Goal: Information Seeking & Learning: Learn about a topic

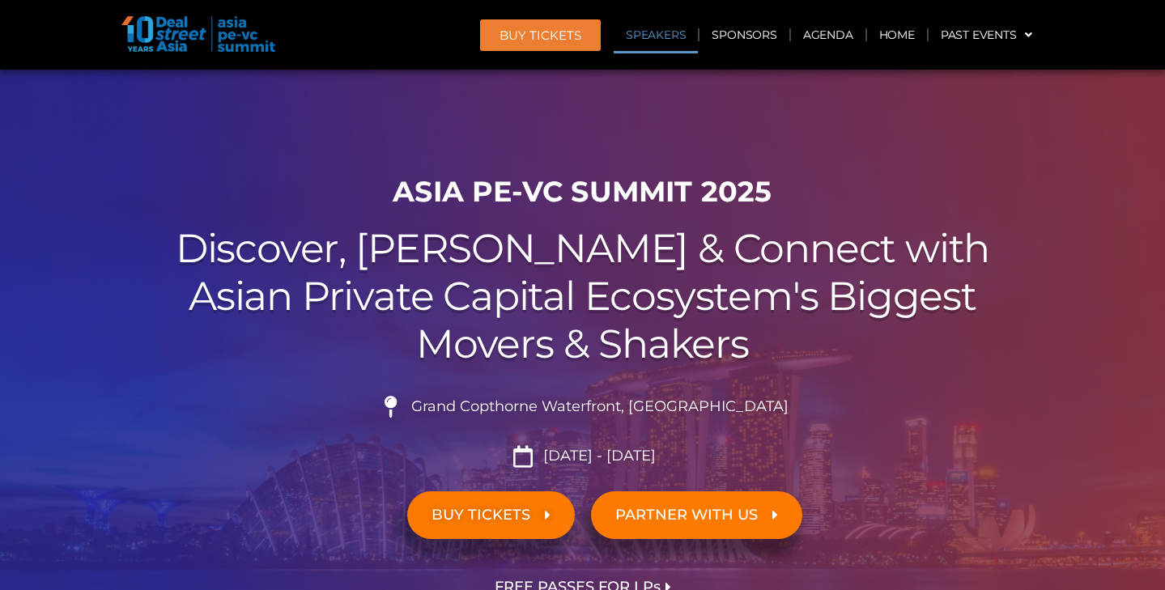
click at [658, 37] on link "Speakers" at bounding box center [656, 34] width 84 height 37
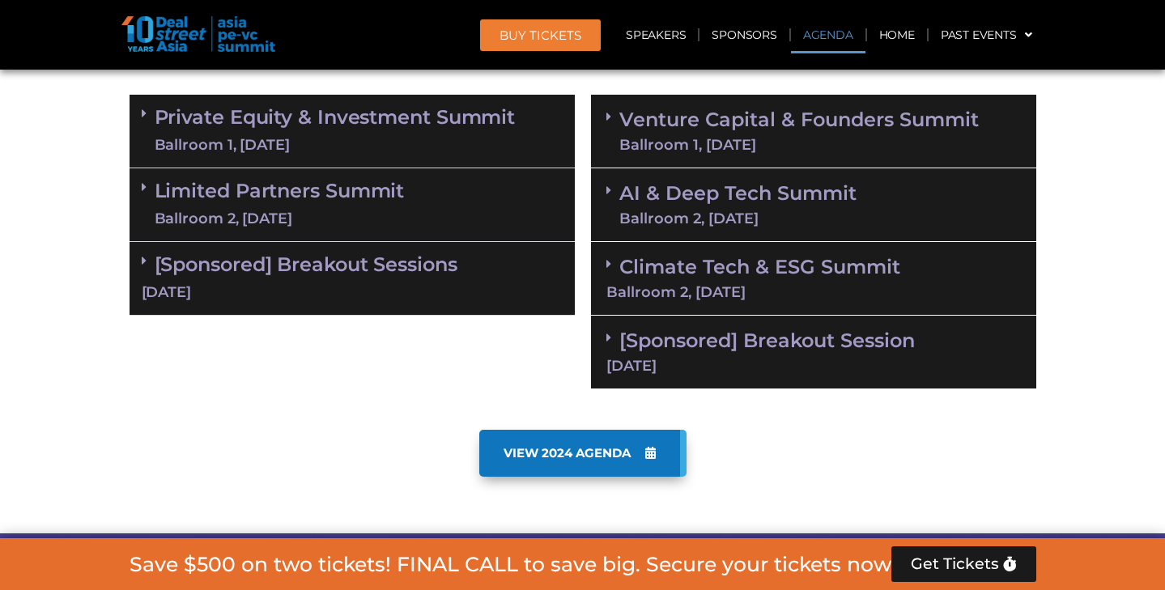
scroll to position [974, 0]
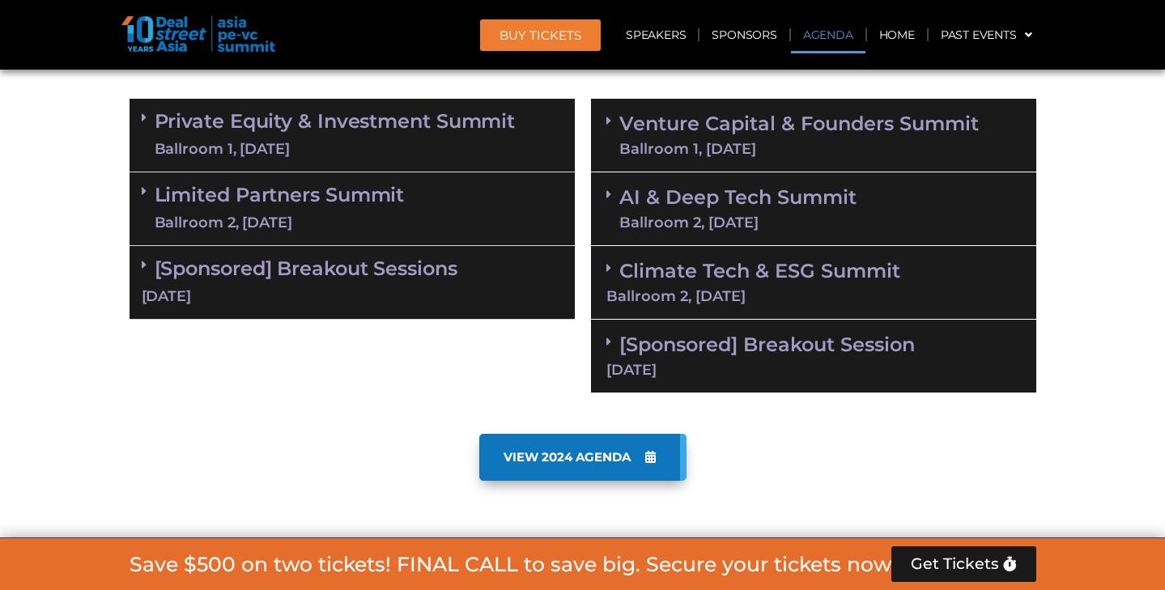
click at [317, 202] on link "Limited Partners [GEOGRAPHIC_DATA] 2, [DATE]" at bounding box center [280, 209] width 250 height 49
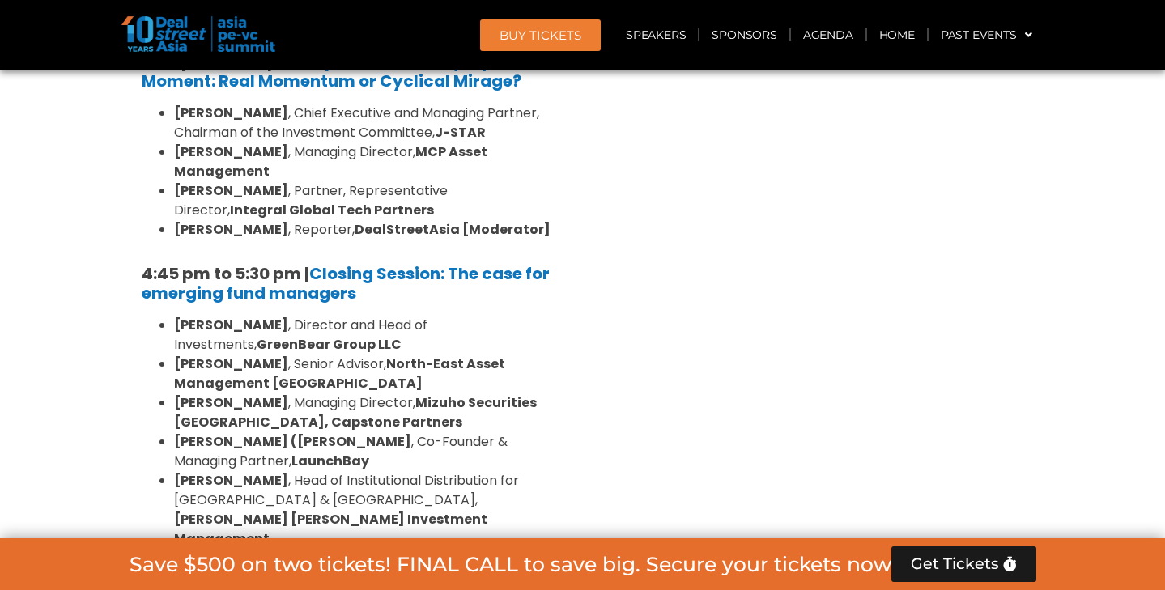
scroll to position [2457, 0]
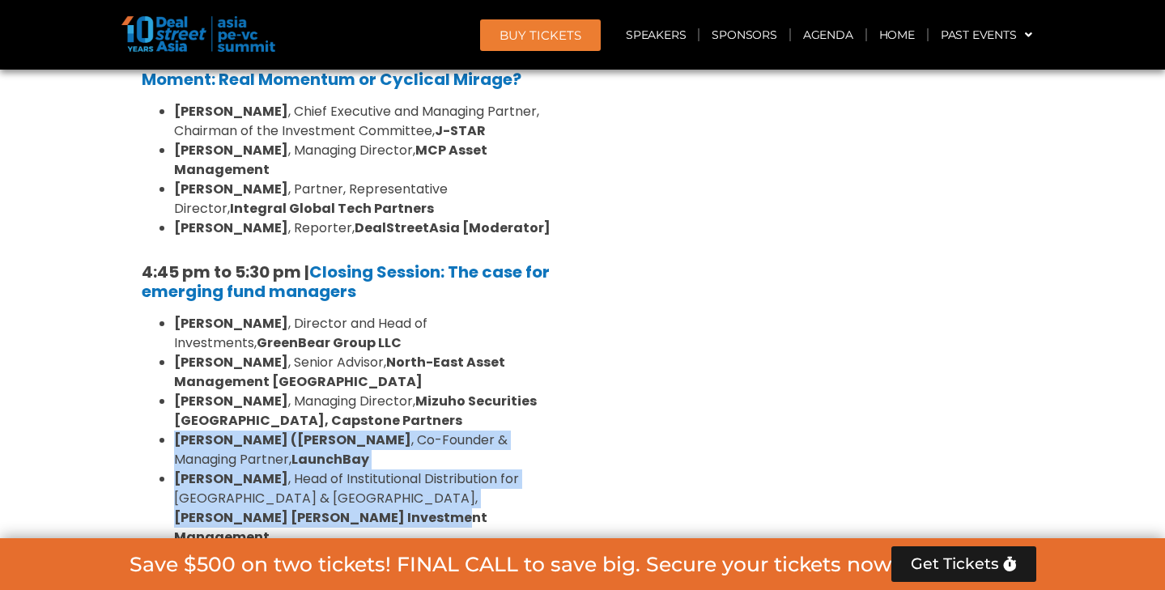
drag, startPoint x: 172, startPoint y: 317, endPoint x: 289, endPoint y: 394, distance: 139.7
click at [289, 394] on ul "Vishnu Amble , Director and Head of Investments, GreenBear Group LLC Sam Robins…" at bounding box center [352, 450] width 421 height 272
copy ul "Padmanabh (Paddy) Sinha , Co-Founder & Managing Partner, LaunchBay Vikram Lokur…"
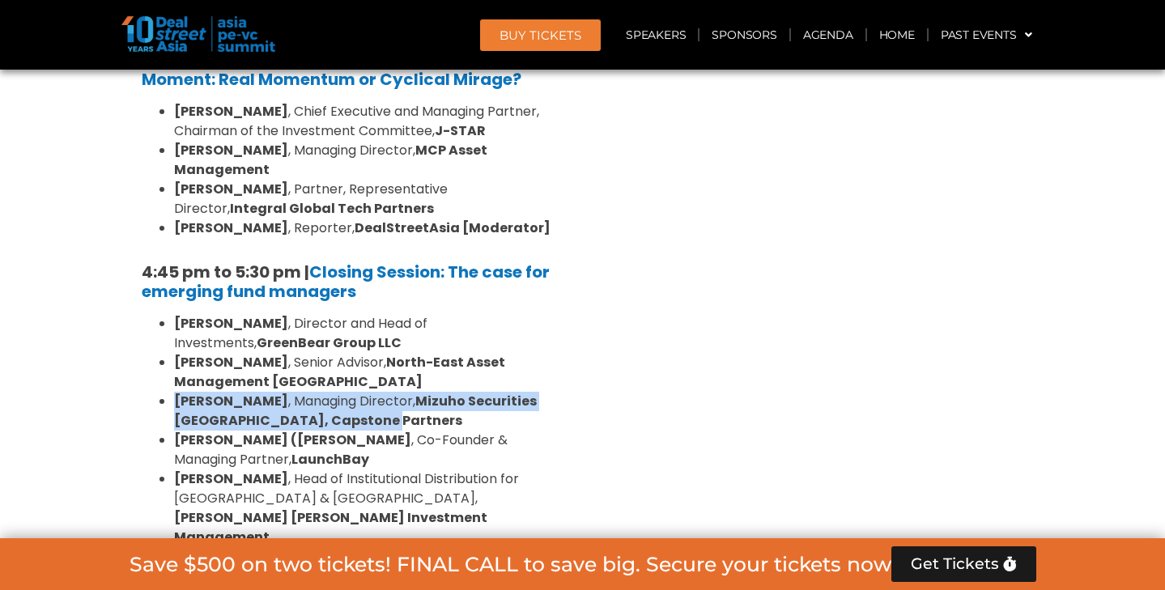
drag, startPoint x: 174, startPoint y: 281, endPoint x: 435, endPoint y: 302, distance: 261.5
click at [435, 392] on li "Michele Lee , Managing Director, Mizuho Securities Singapore, Capstone Partners" at bounding box center [368, 411] width 389 height 39
copy li "Michele Lee , Managing Director, Mizuho Securities Singapore, Capstone Partners"
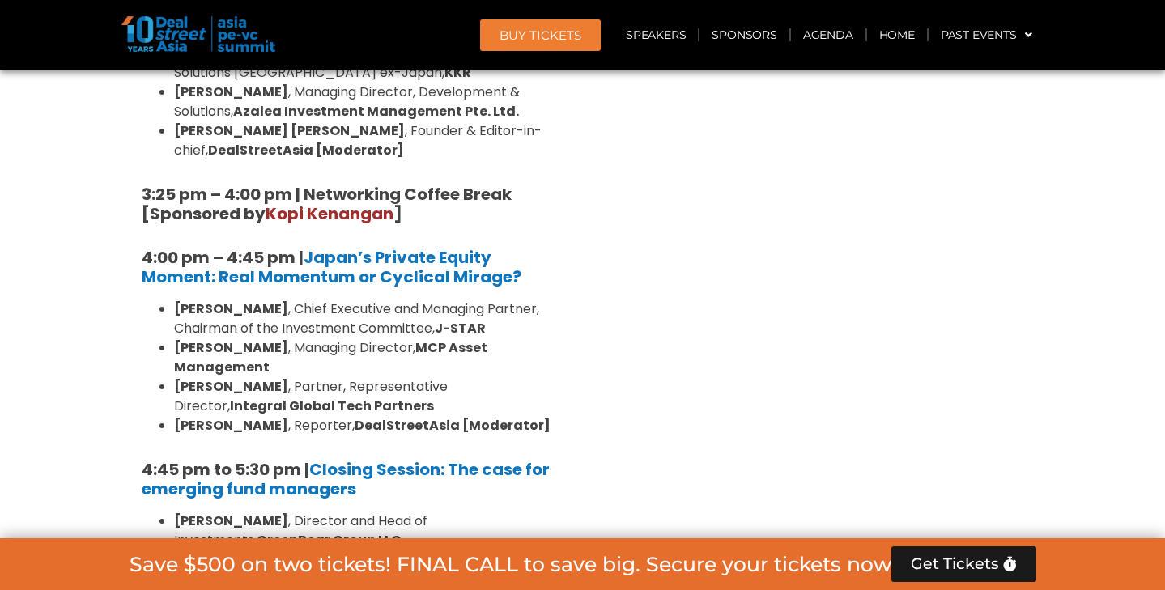
scroll to position [2272, 0]
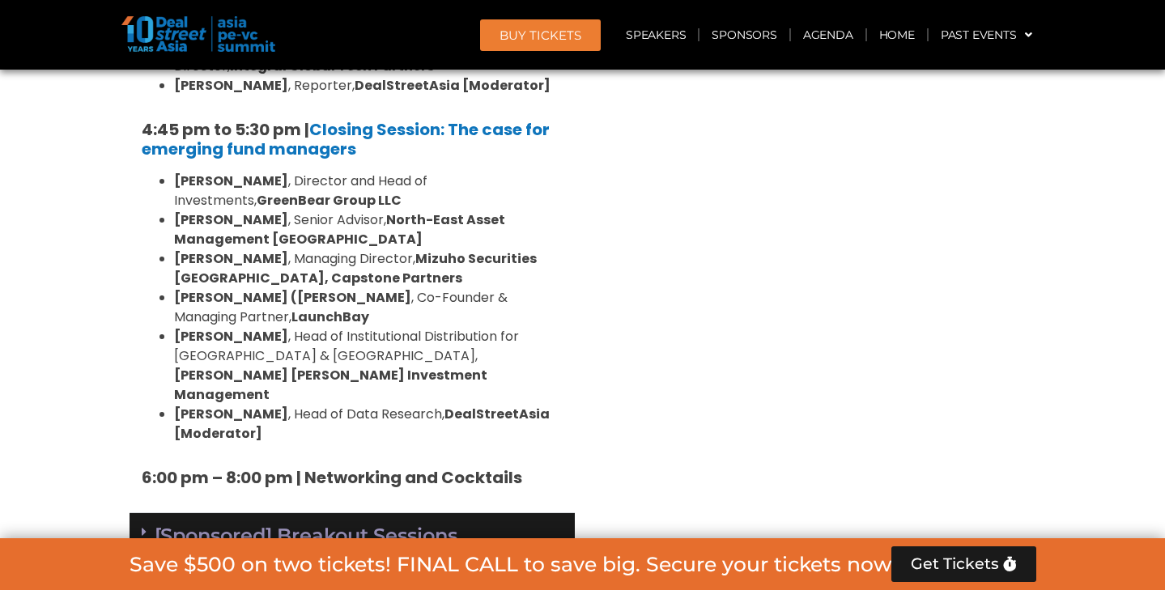
scroll to position [2710, 0]
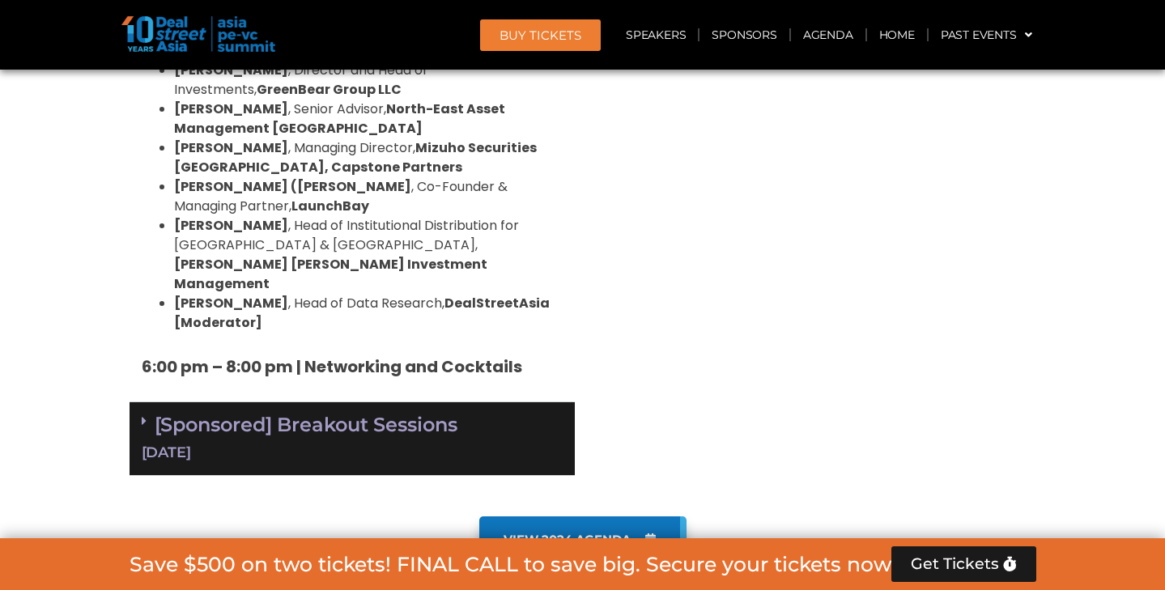
click at [306, 402] on div "[Sponsored] Breakout Sessions 10 Sept" at bounding box center [352, 439] width 445 height 74
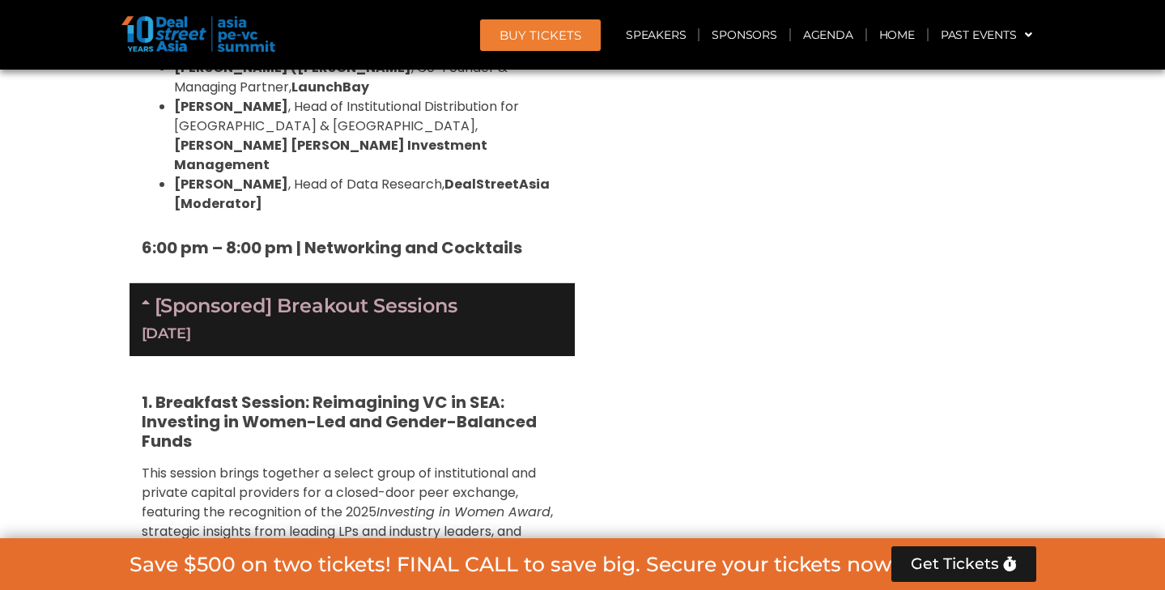
scroll to position [2833, 0]
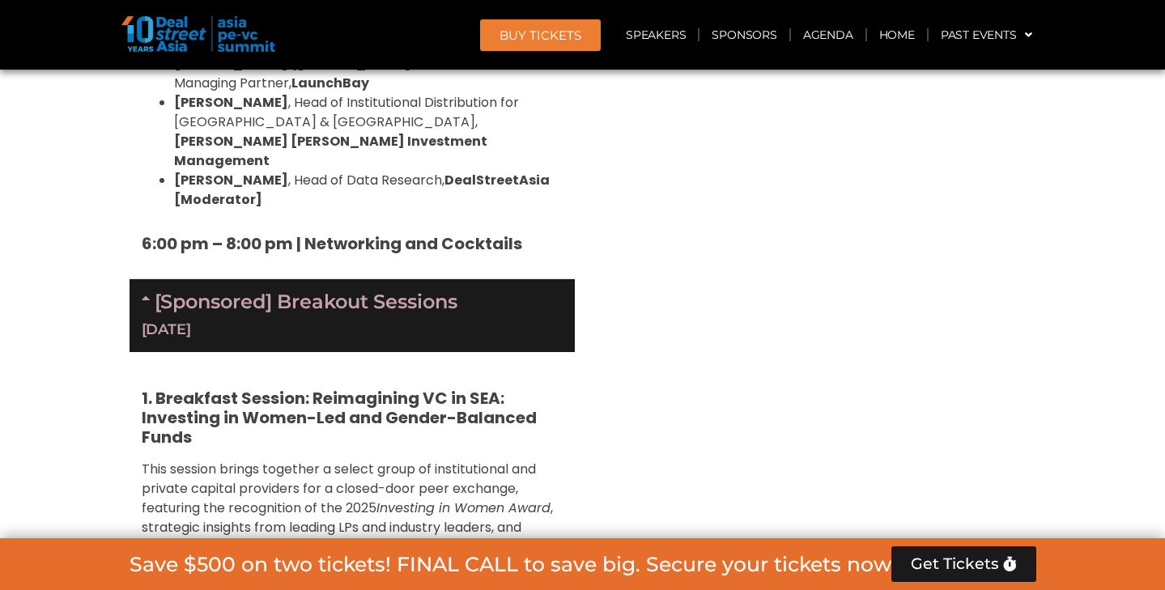
click at [274, 499] on span ", strategic insights from leading LPs and industry leaders, and focused network…" at bounding box center [347, 527] width 411 height 57
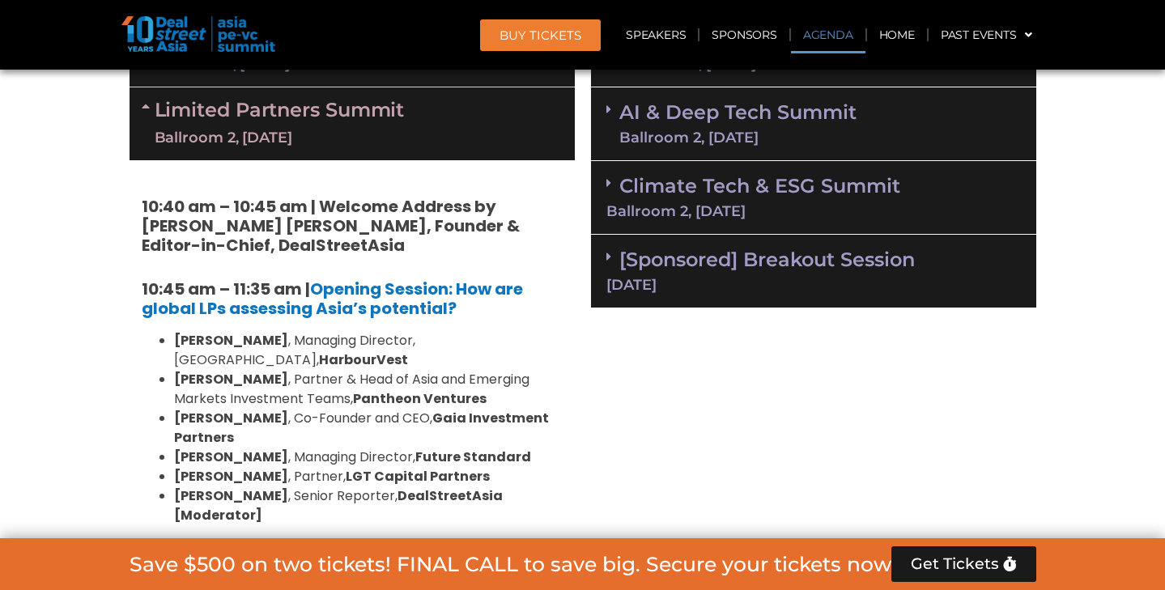
scroll to position [1065, 0]
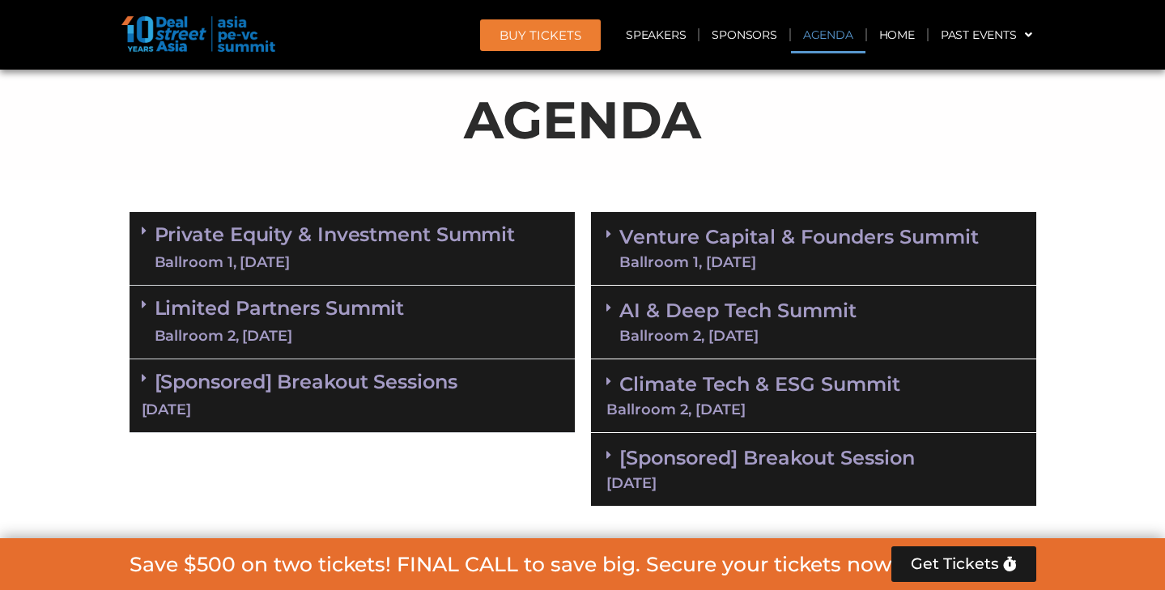
scroll to position [861, 0]
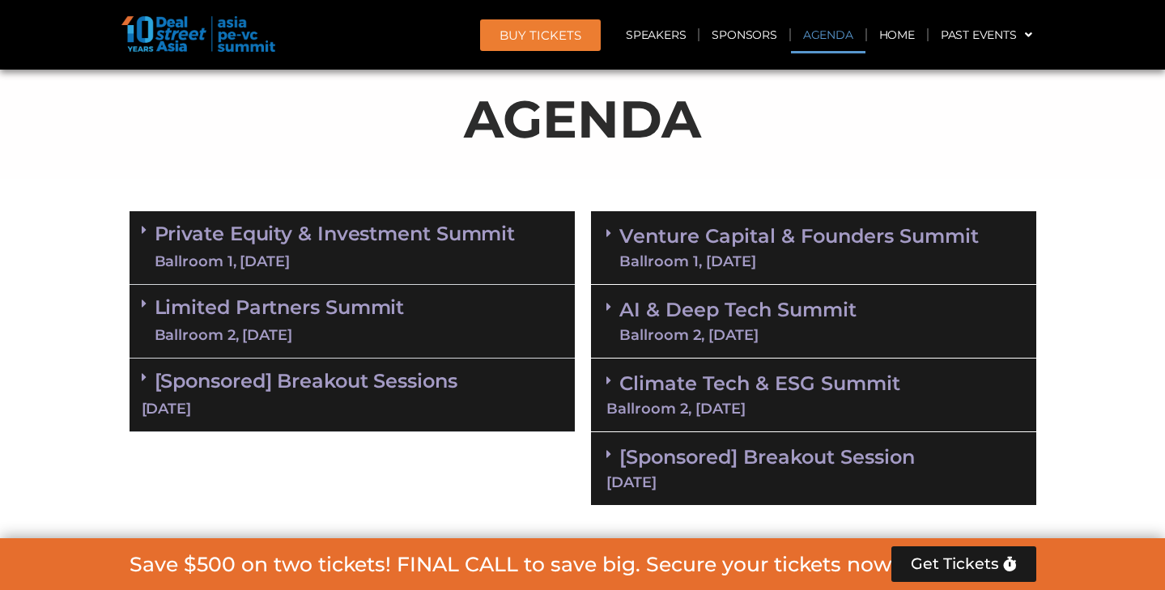
click at [372, 321] on link "Limited Partners [GEOGRAPHIC_DATA] 2, [DATE]" at bounding box center [280, 321] width 250 height 49
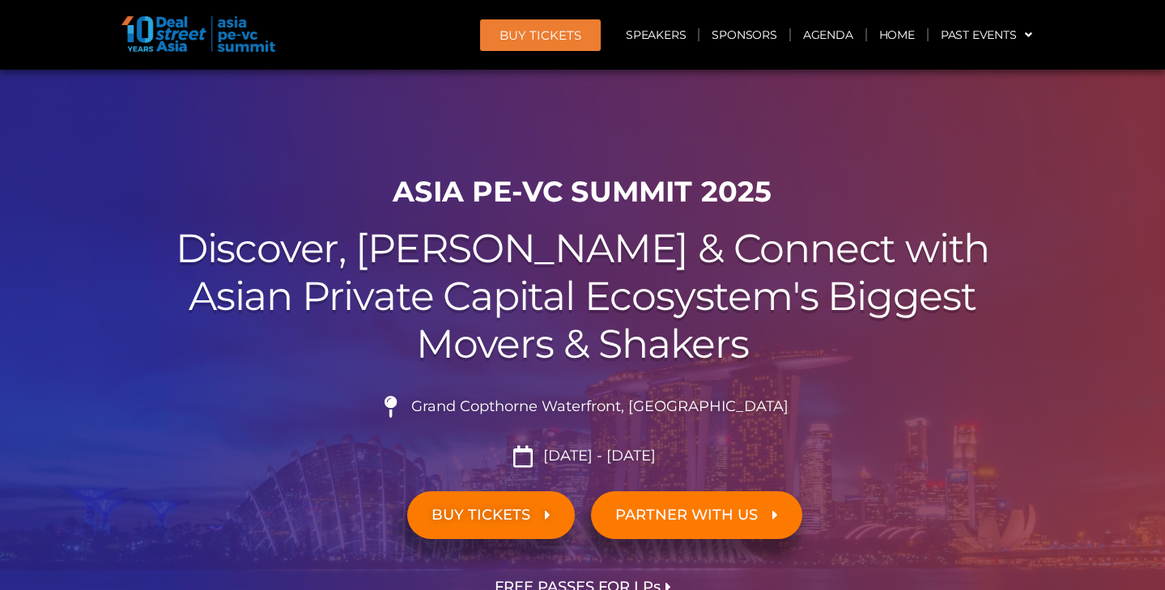
scroll to position [0, 0]
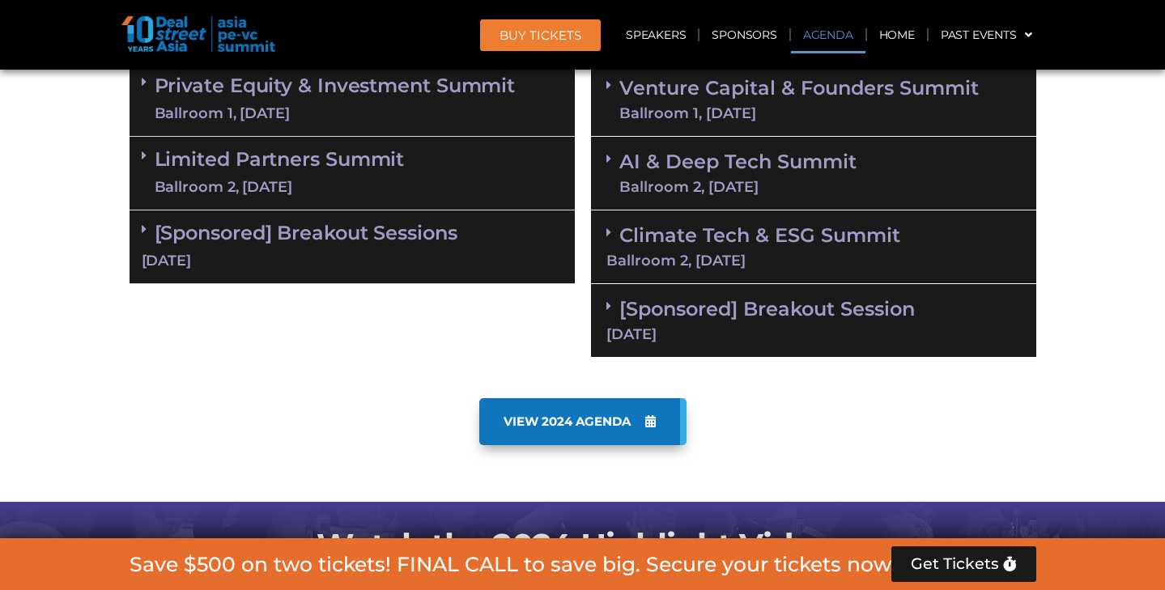
scroll to position [1010, 0]
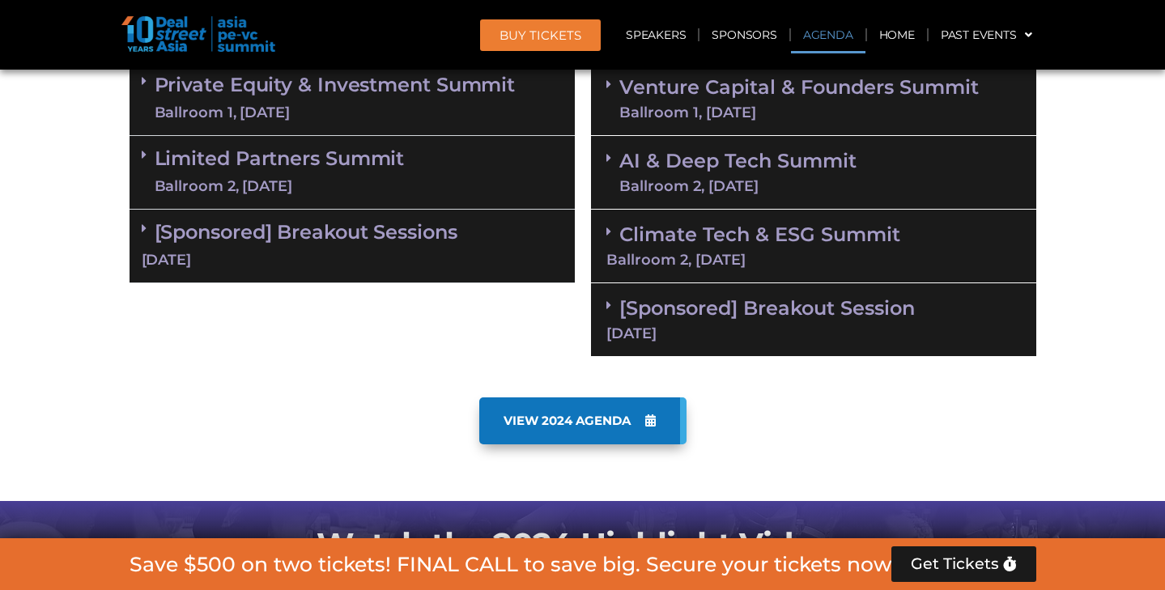
click at [270, 89] on link "Private Equity & Investment Summit Ballroom 1, 10 Sept" at bounding box center [335, 98] width 361 height 49
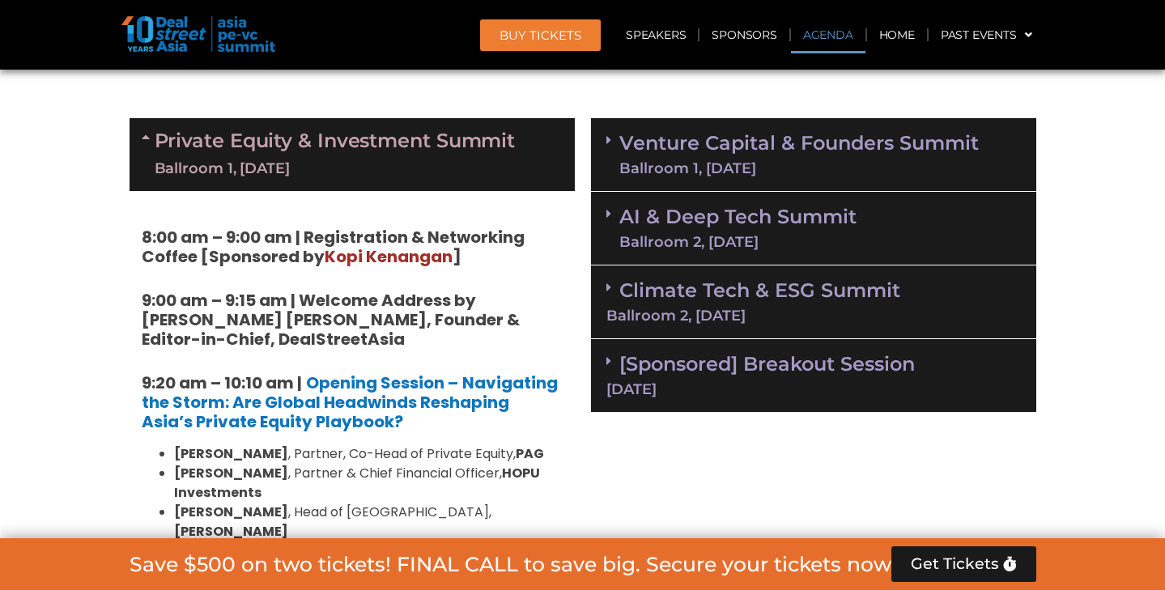
scroll to position [949, 0]
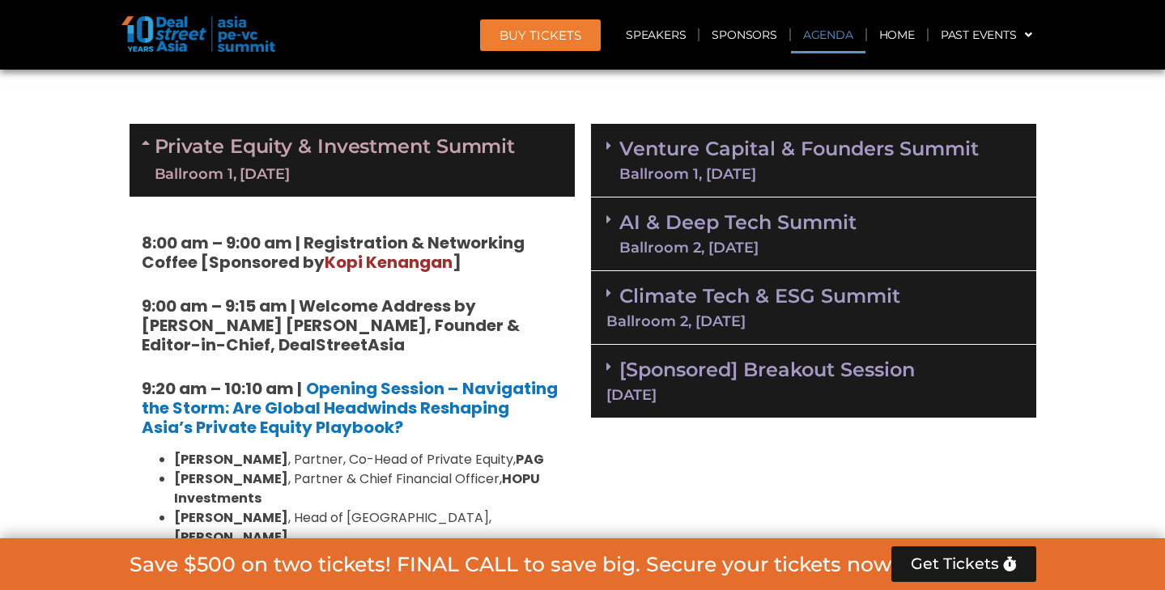
click at [261, 144] on link "Private Equity & Investment Summit Ballroom 1, 10 Sept" at bounding box center [335, 160] width 361 height 49
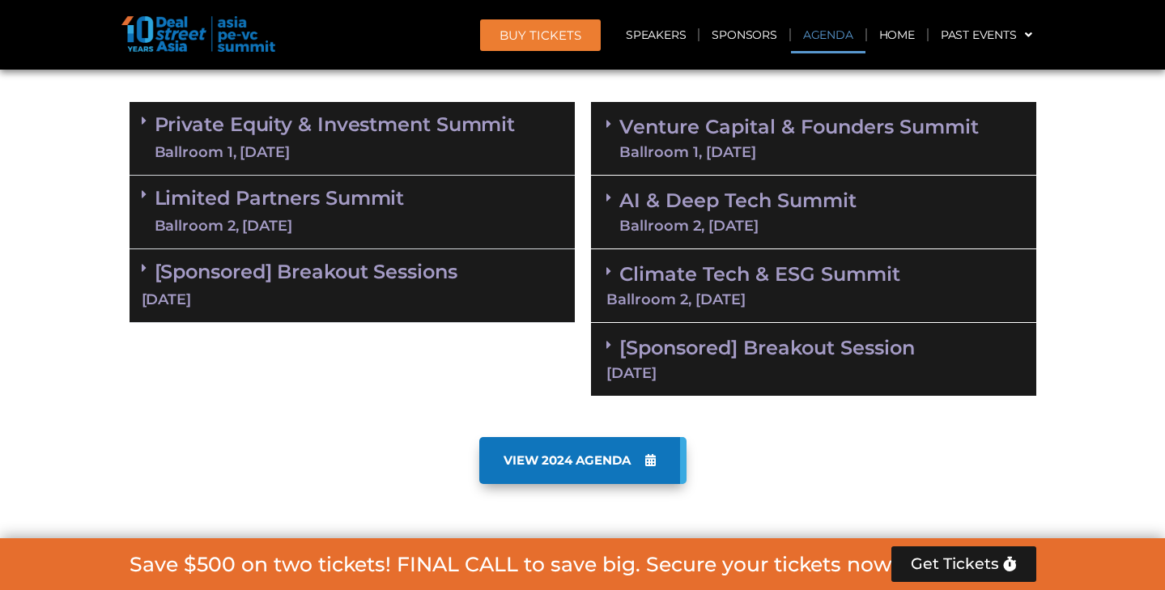
scroll to position [973, 0]
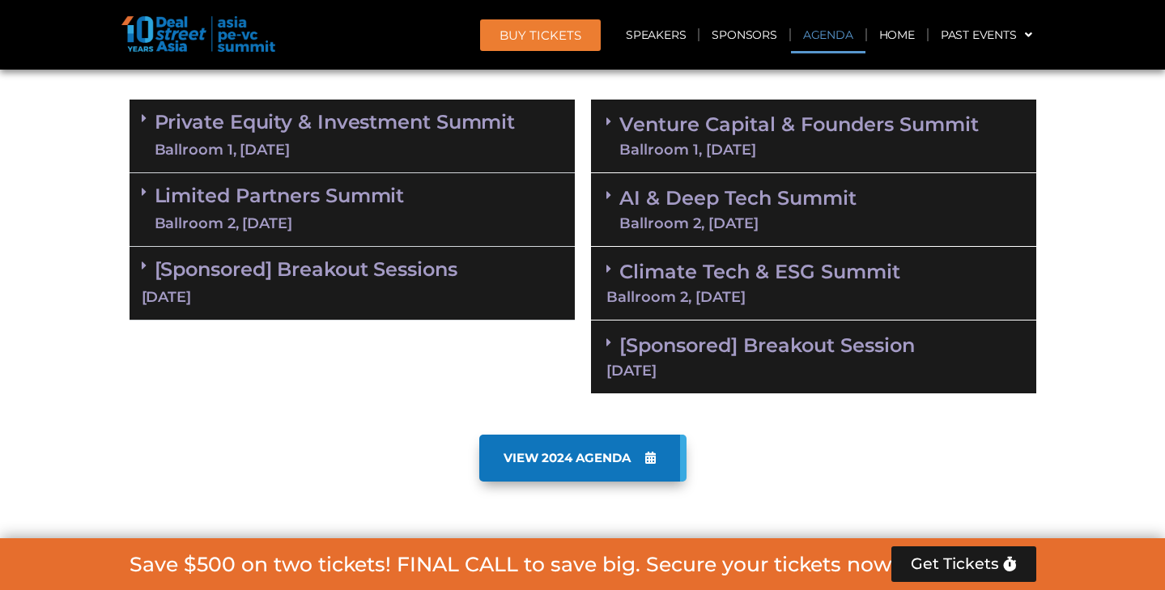
click at [288, 202] on link "Limited Partners [GEOGRAPHIC_DATA] 2, [DATE]" at bounding box center [280, 209] width 250 height 49
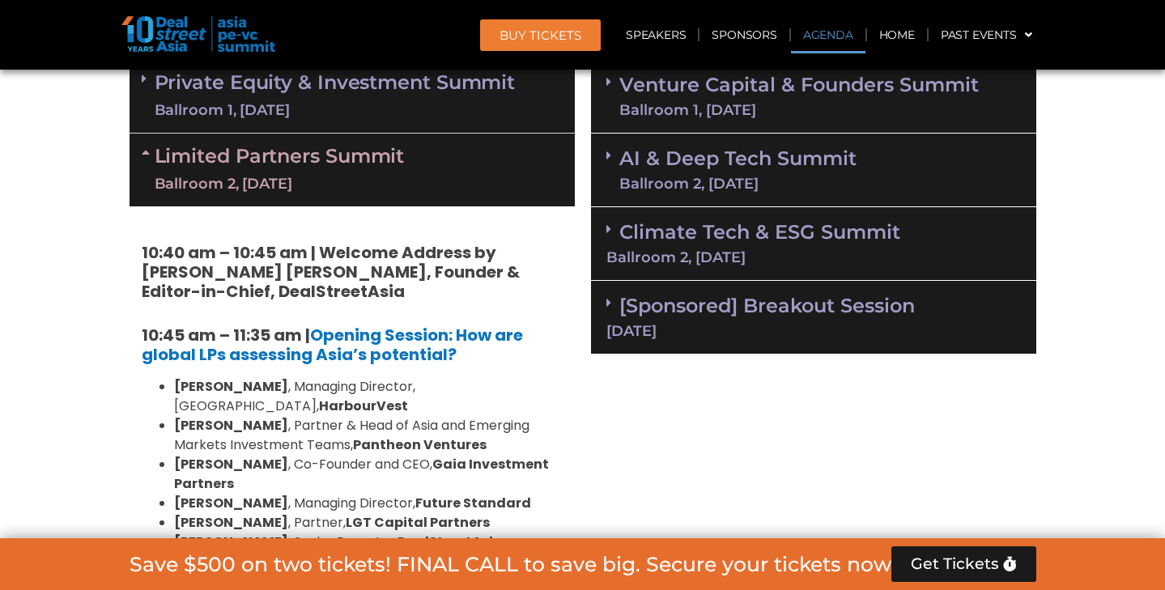
scroll to position [1015, 0]
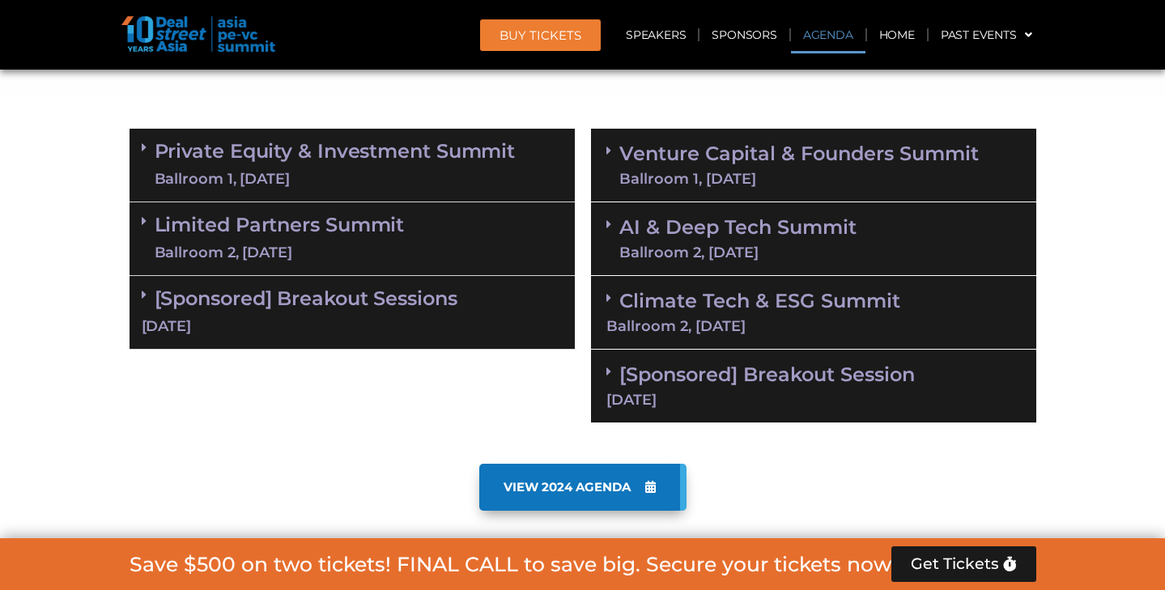
scroll to position [984, 0]
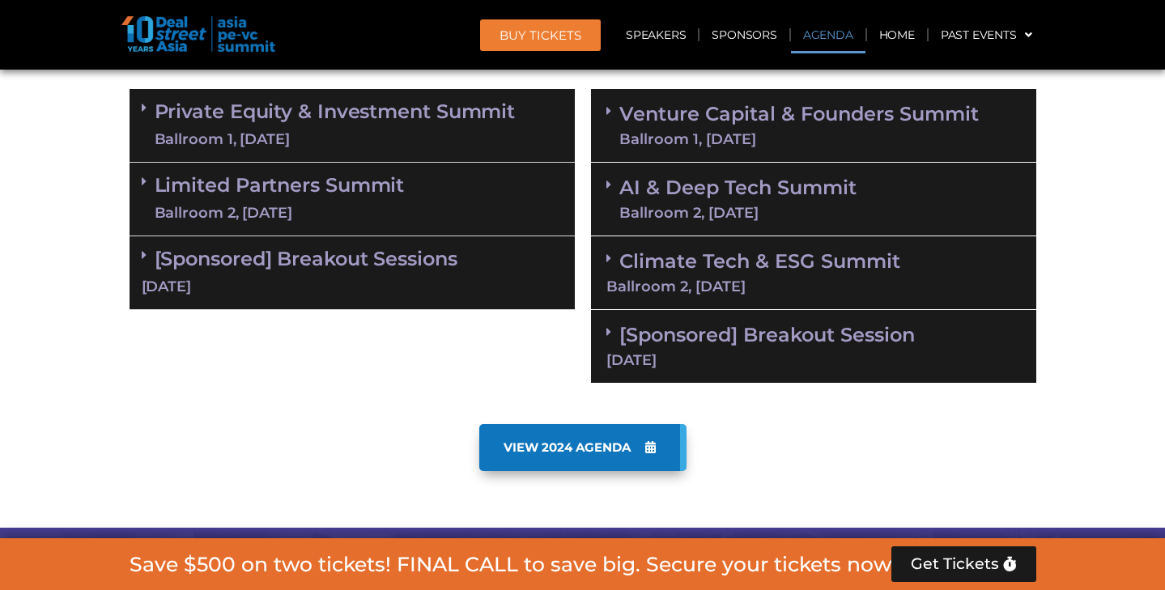
click at [368, 103] on link "Private Equity & Investment Summit Ballroom 1, 10 Sept" at bounding box center [335, 125] width 361 height 49
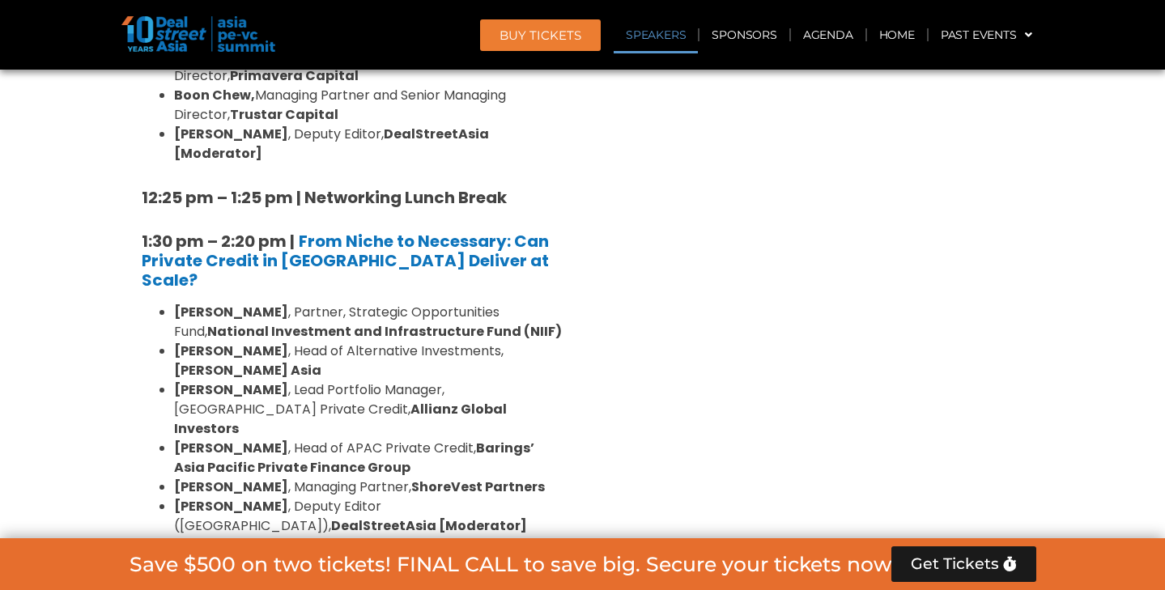
scroll to position [2048, 0]
